Goal: Information Seeking & Learning: Compare options

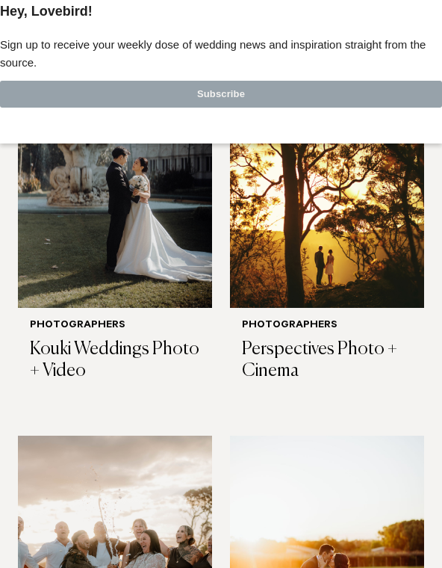
scroll to position [831, 0]
click at [401, 267] on img at bounding box center [327, 178] width 194 height 261
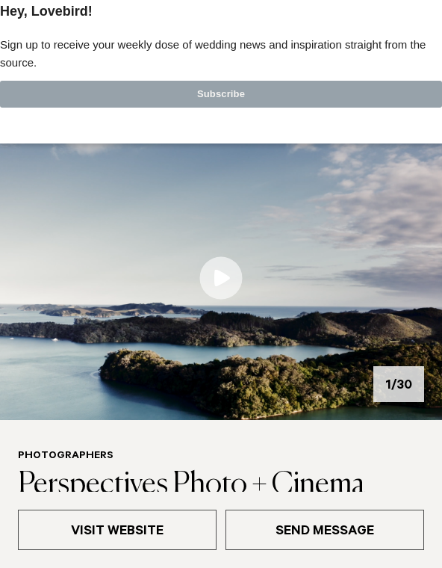
click at [215, 282] on link at bounding box center [221, 278] width 442 height 283
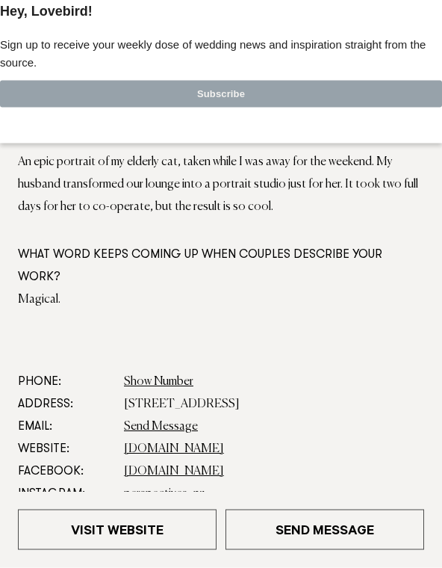
click at [173, 550] on link "Visit Website" at bounding box center [117, 529] width 199 height 40
click at [421, 0] on div at bounding box center [221, 0] width 442 height 0
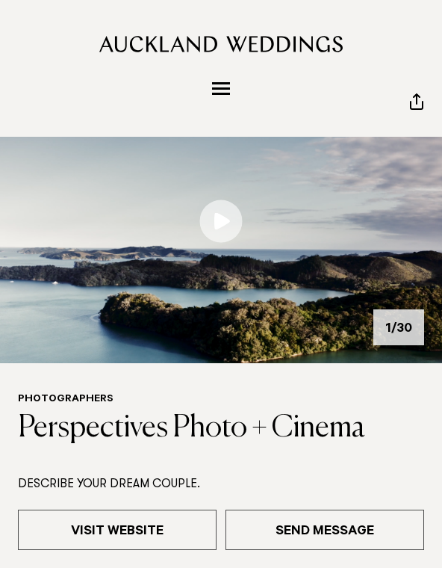
scroll to position [0, 0]
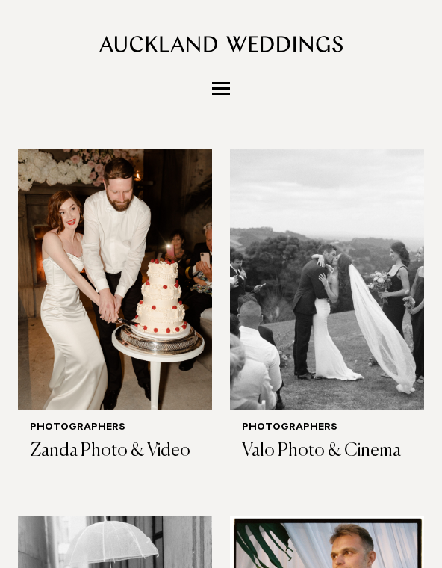
scroll to position [1550, 0]
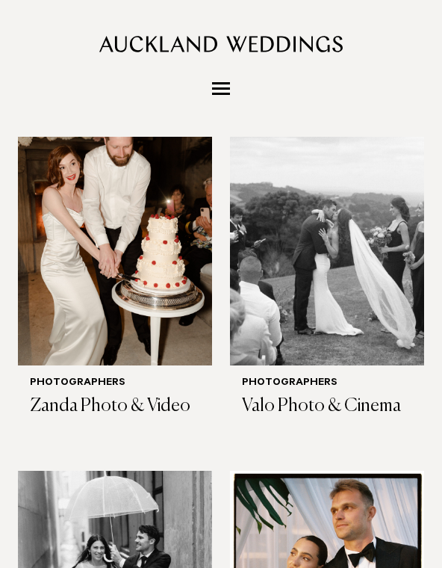
click at [182, 299] on img at bounding box center [115, 235] width 194 height 261
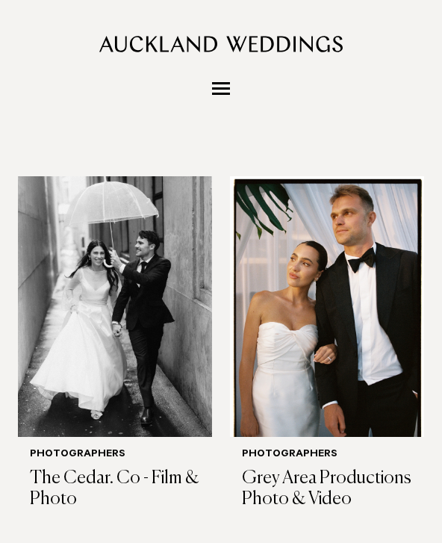
scroll to position [1845, 0]
click at [190, 355] on img at bounding box center [115, 306] width 194 height 261
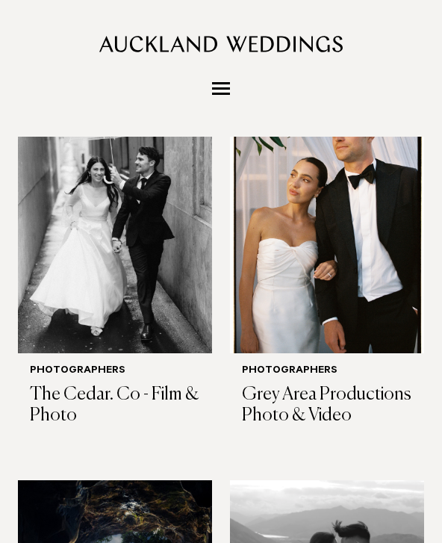
scroll to position [1936, 0]
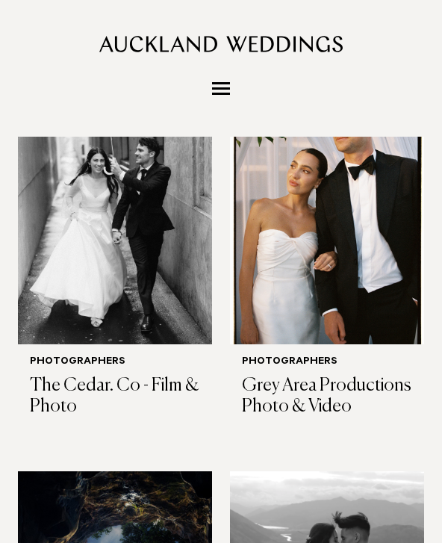
click at [393, 286] on img at bounding box center [327, 214] width 194 height 261
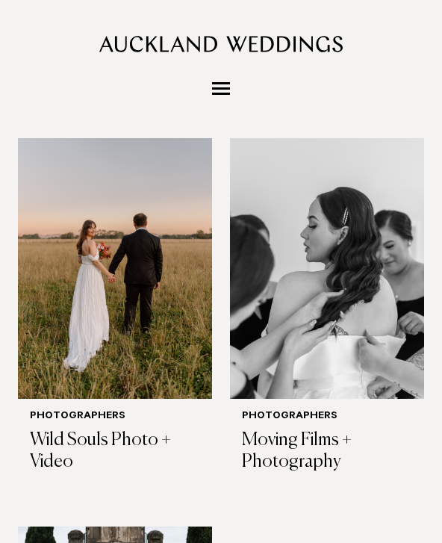
scroll to position [2650, 0]
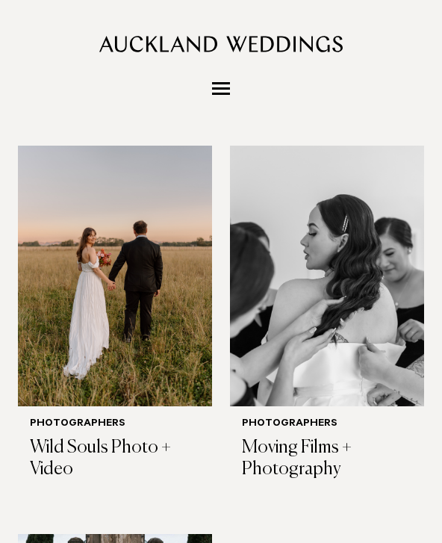
click at [185, 344] on img at bounding box center [115, 276] width 194 height 261
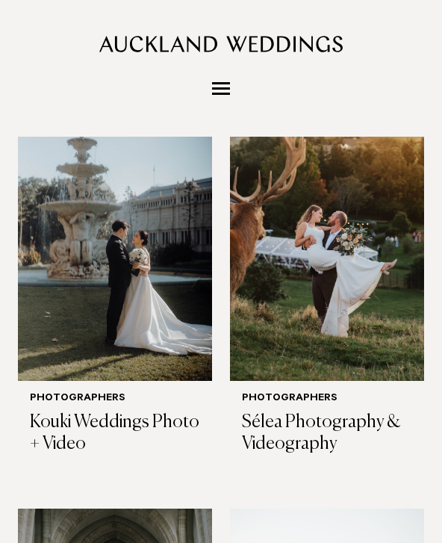
scroll to position [760, 0]
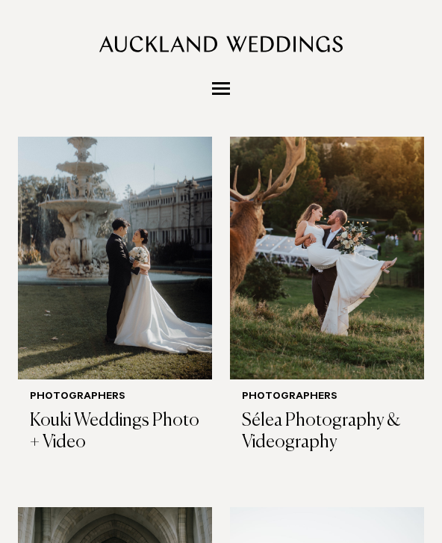
click at [190, 322] on img at bounding box center [115, 249] width 194 height 261
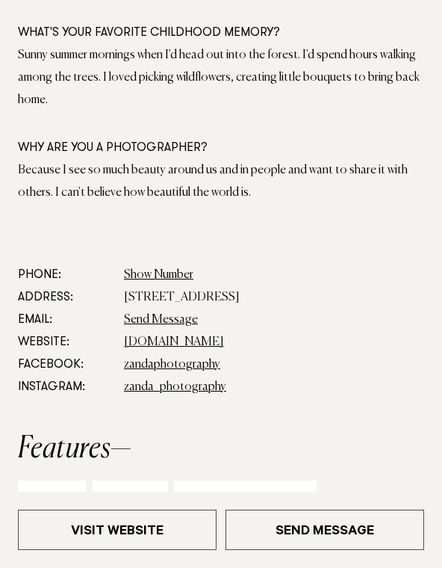
click at [198, 550] on link "Visit Website" at bounding box center [117, 529] width 199 height 40
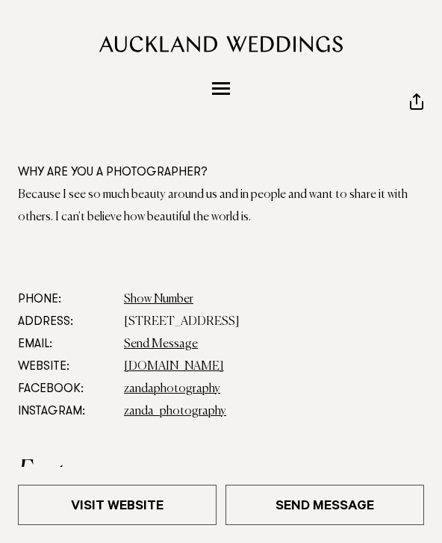
scroll to position [852, 0]
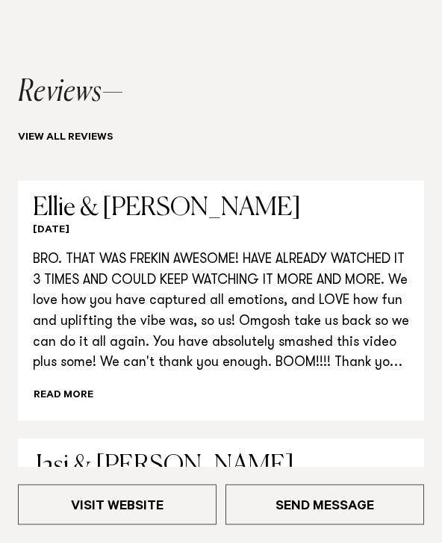
scroll to position [1294, 0]
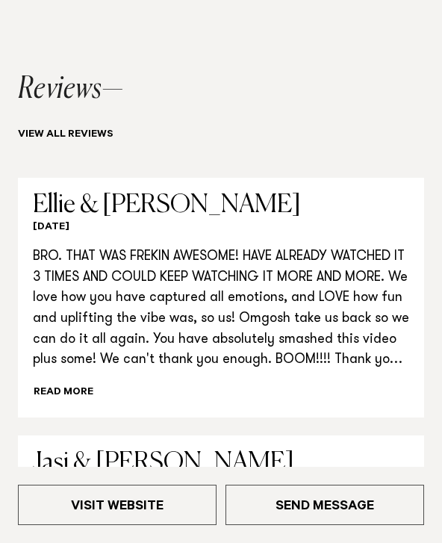
click at [183, 525] on link "Visit Website" at bounding box center [117, 505] width 199 height 40
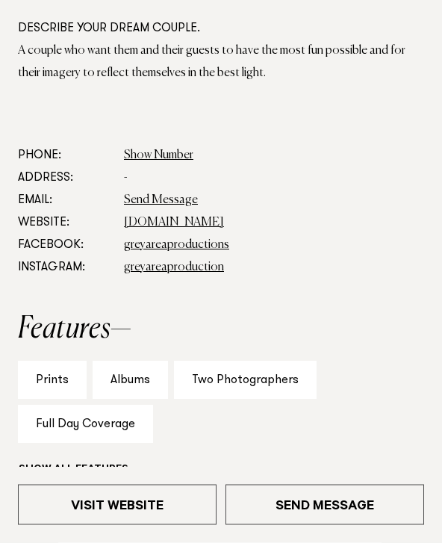
scroll to position [988, 0]
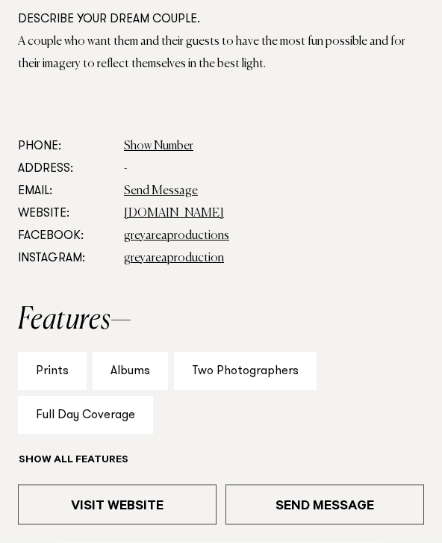
click at [189, 525] on link "Visit Website" at bounding box center [117, 505] width 199 height 40
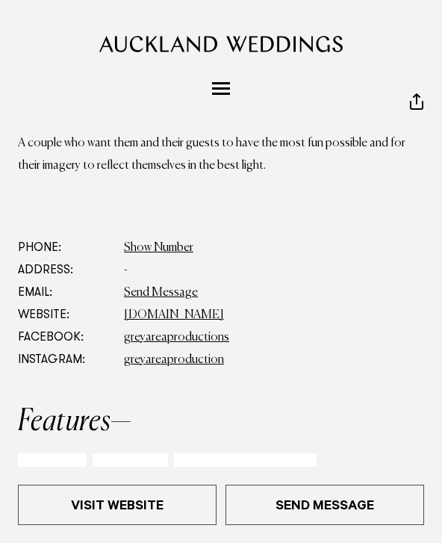
scroll to position [872, 0]
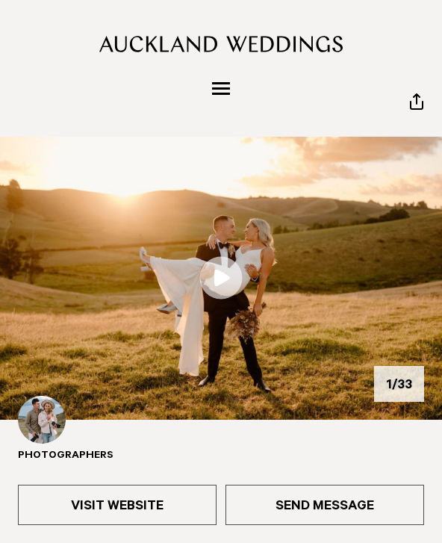
click at [176, 500] on link "Visit Website" at bounding box center [117, 505] width 199 height 40
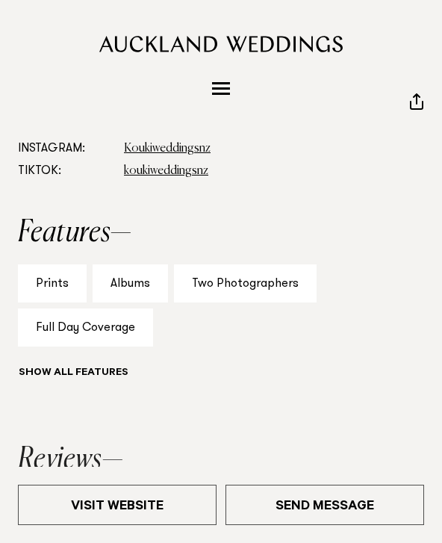
scroll to position [1164, 0]
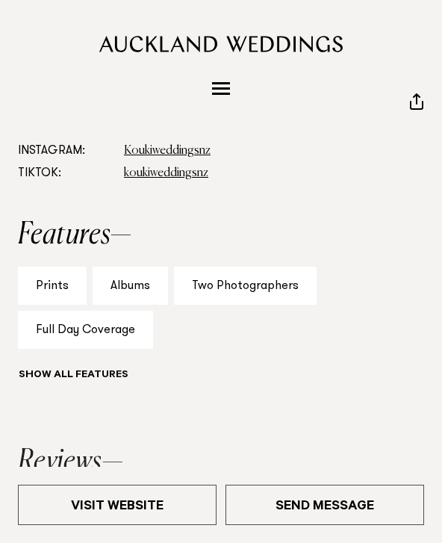
click at [197, 505] on link "Visit Website" at bounding box center [117, 505] width 199 height 40
